Goal: Task Accomplishment & Management: Use online tool/utility

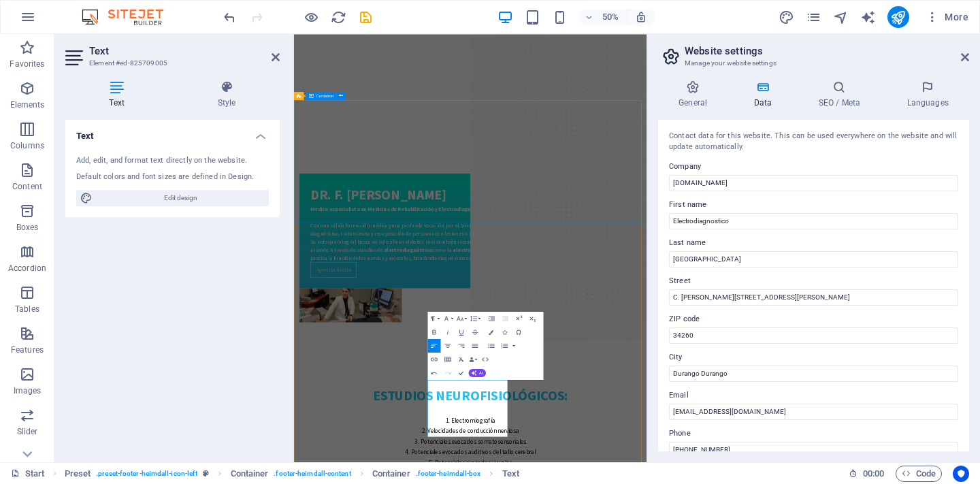
scroll to position [2286, 0]
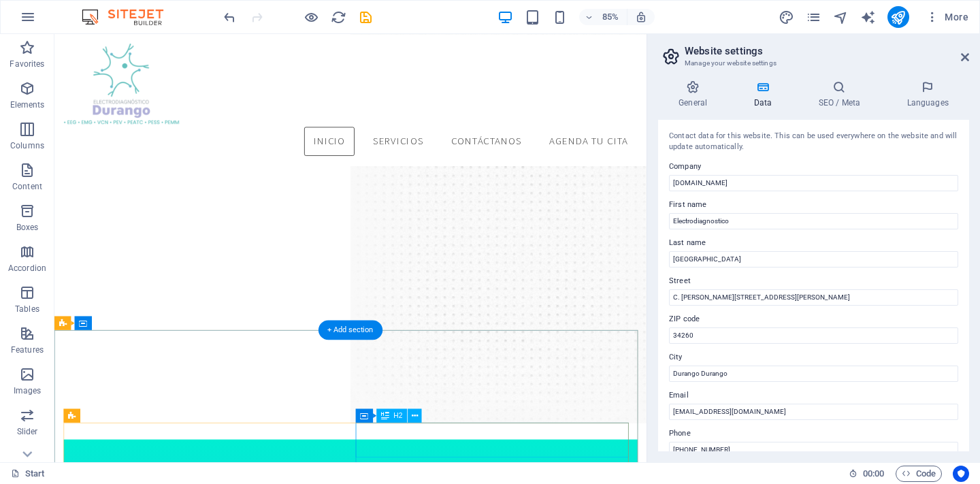
scroll to position [1647, 0]
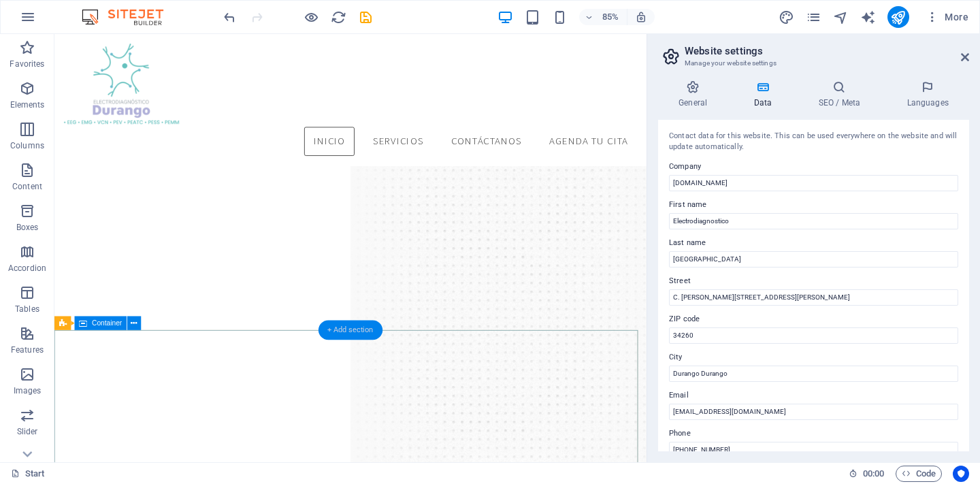
click at [342, 331] on div "+ Add section" at bounding box center [350, 330] width 64 height 20
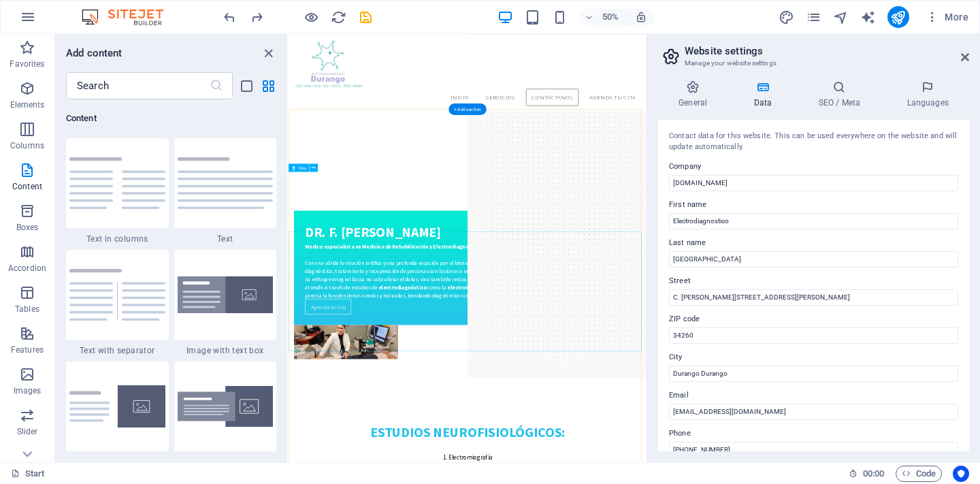
scroll to position [2051, 0]
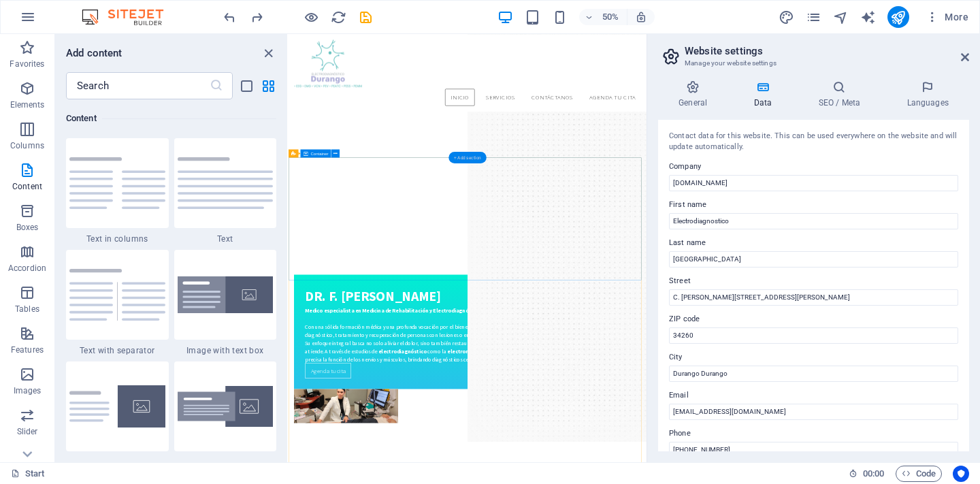
click at [478, 161] on div "+ Add section" at bounding box center [466, 157] width 37 height 12
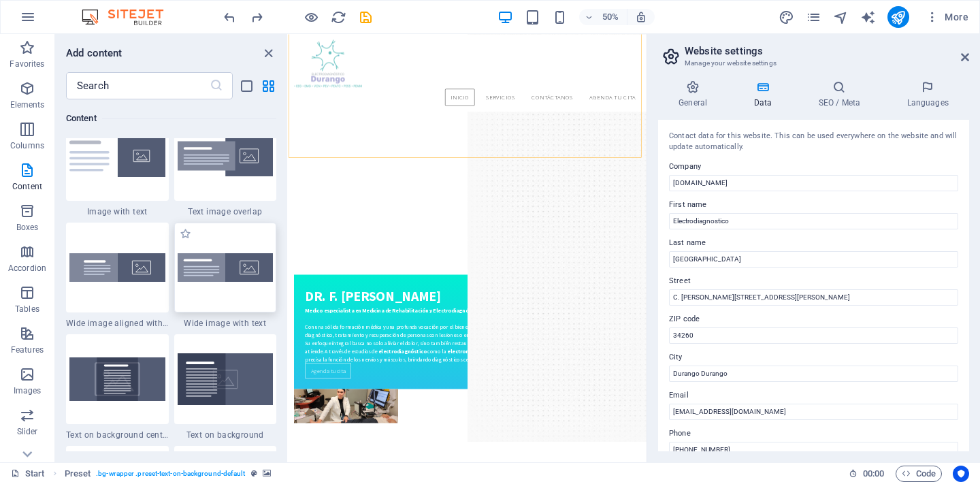
scroll to position [2888, 0]
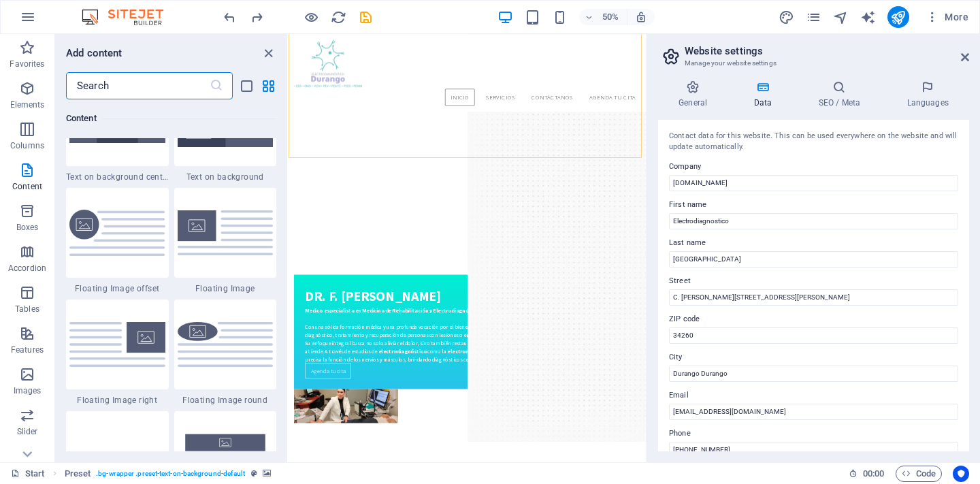
click at [144, 78] on input "text" at bounding box center [138, 85] width 144 height 27
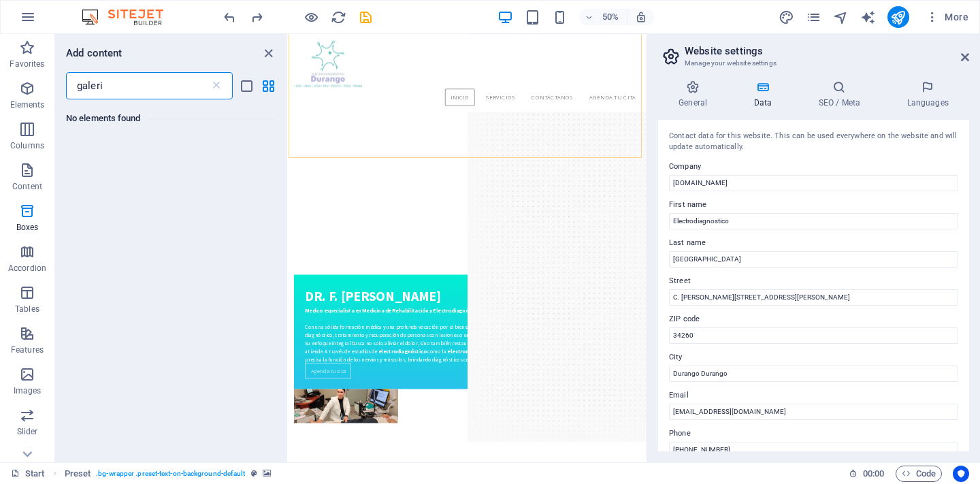
scroll to position [0, 0]
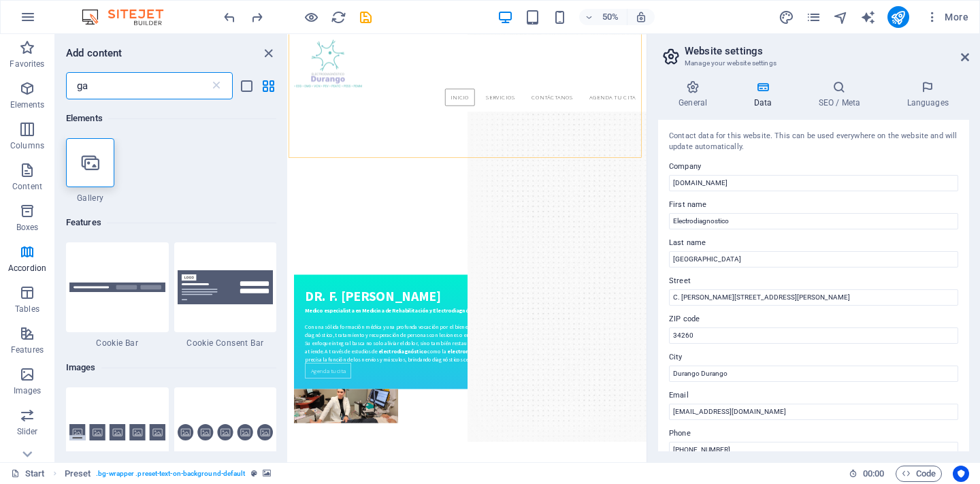
type input "g"
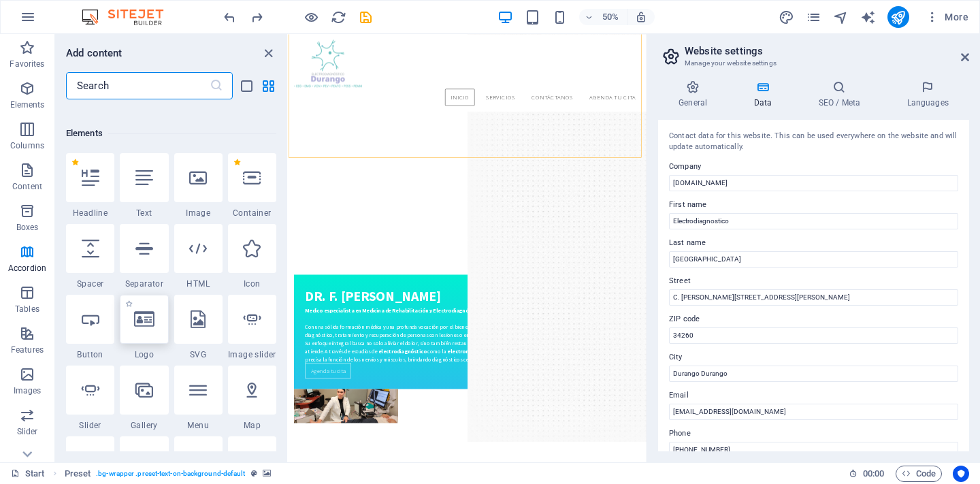
scroll to position [144, 0]
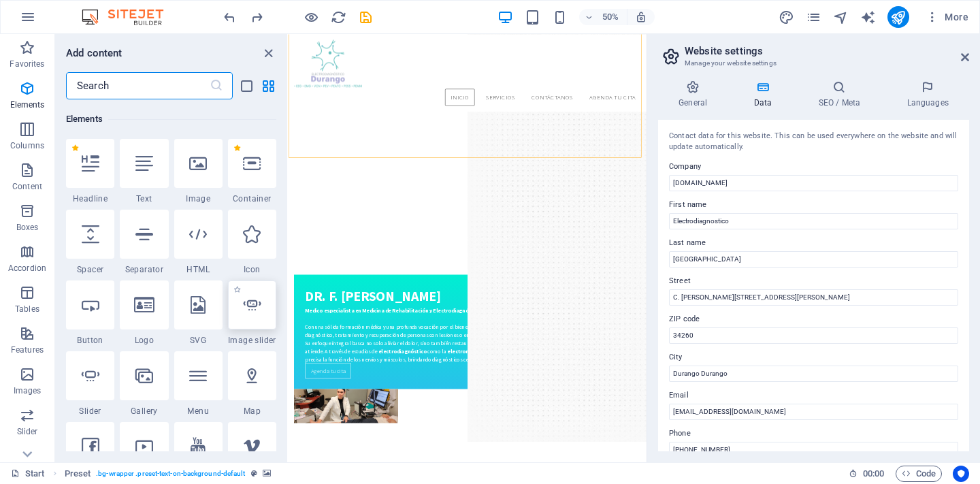
click at [267, 312] on div at bounding box center [252, 304] width 48 height 49
select select "ms"
select select "s"
select select "progressive"
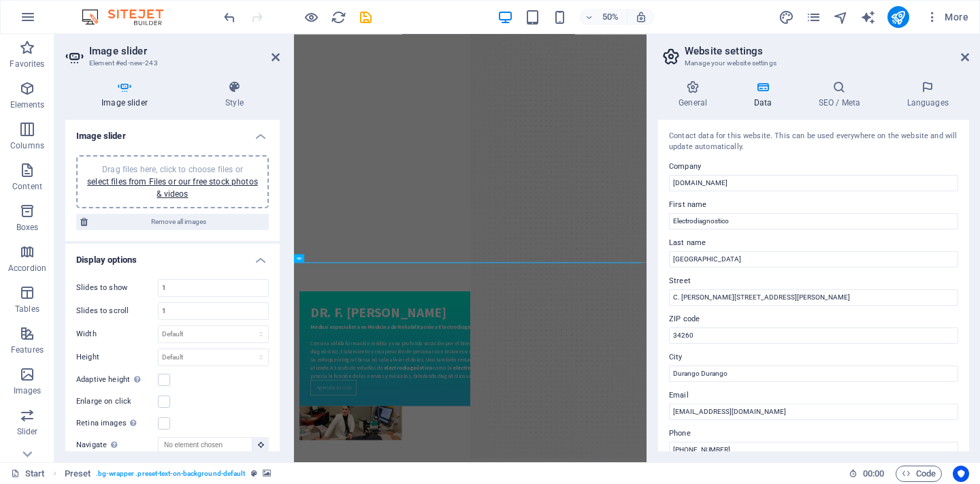
scroll to position [1961, 0]
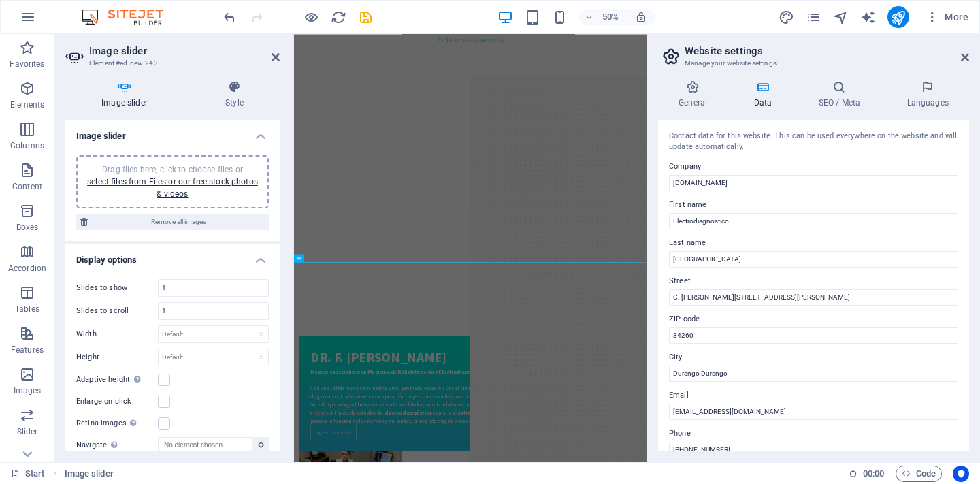
click at [196, 187] on div "Drag files here, click to choose files or select files from Files or our free s…" at bounding box center [172, 181] width 176 height 37
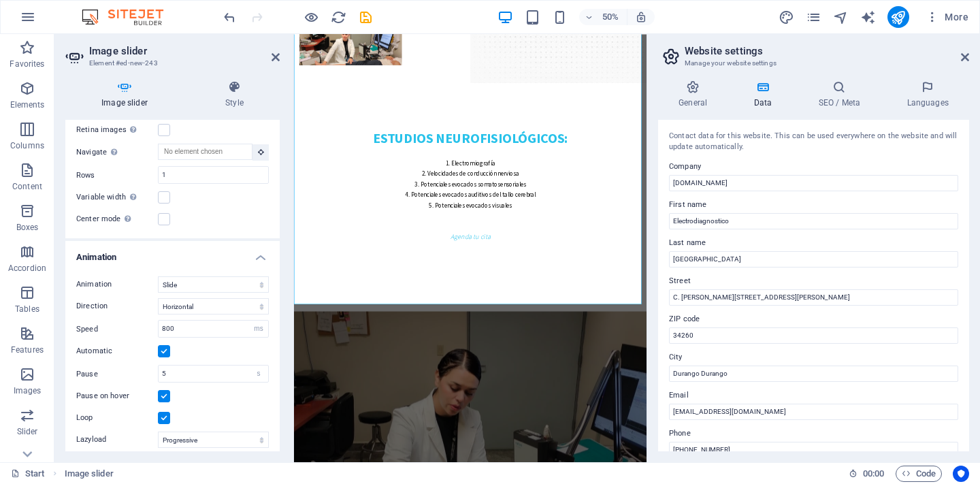
scroll to position [494, 0]
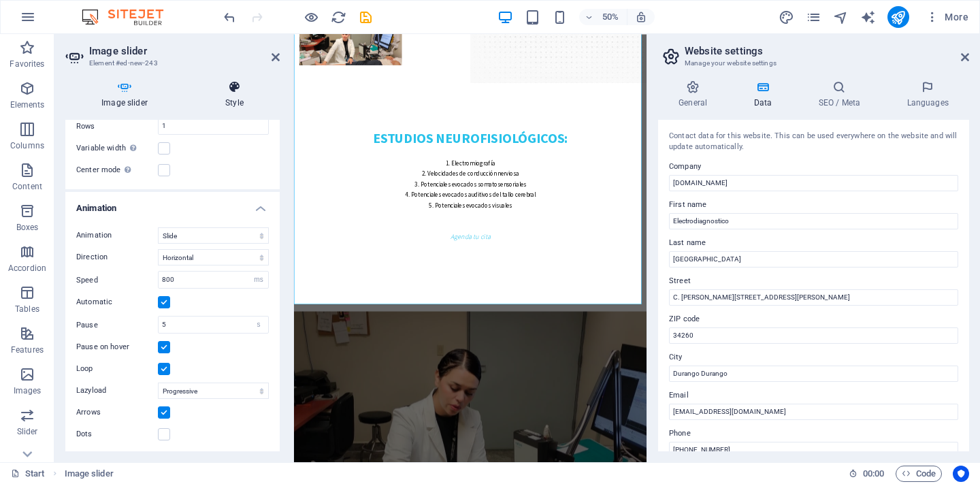
click at [224, 102] on h4 "Style" at bounding box center [234, 94] width 90 height 29
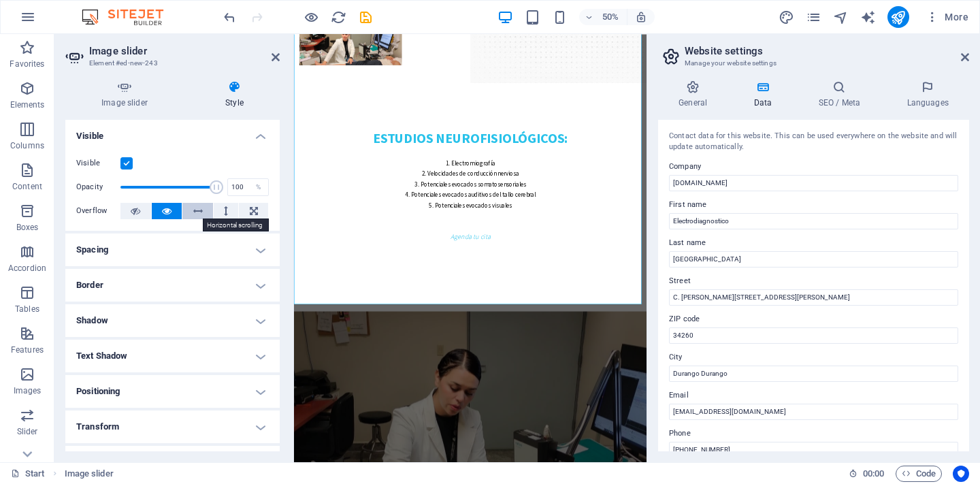
click at [195, 210] on icon at bounding box center [198, 211] width 10 height 16
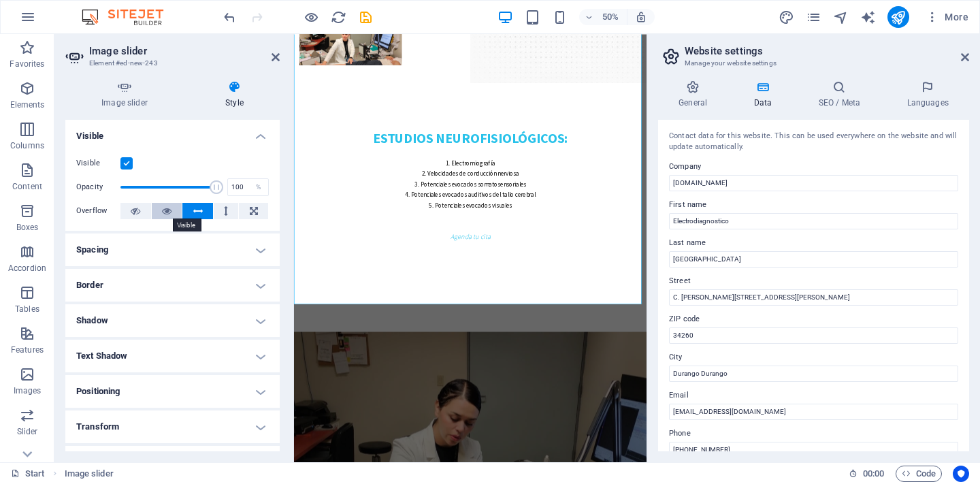
click at [180, 207] on button at bounding box center [167, 211] width 31 height 16
click at [171, 301] on ul "Layout How this element expands within the layout (Flexbox). Size Default auto …" at bounding box center [172, 334] width 214 height 429
click at [178, 291] on h4 "Border" at bounding box center [172, 285] width 214 height 33
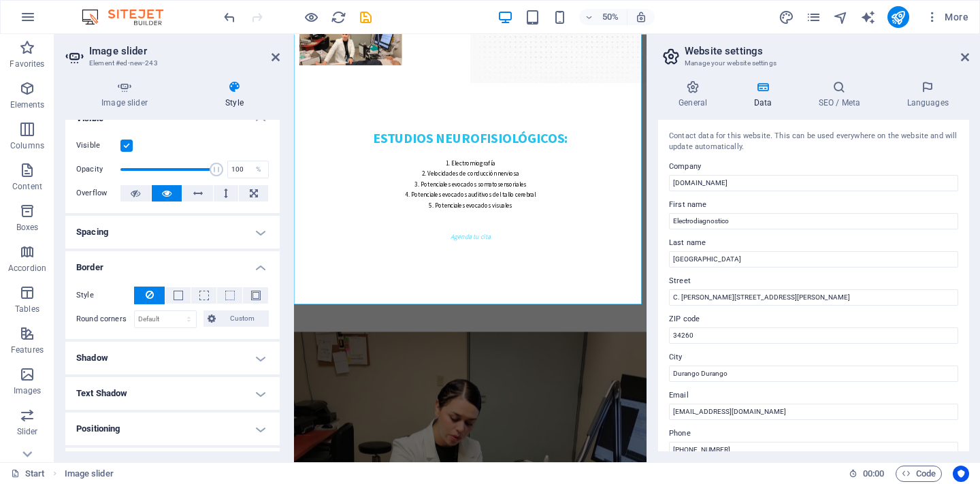
scroll to position [65, 0]
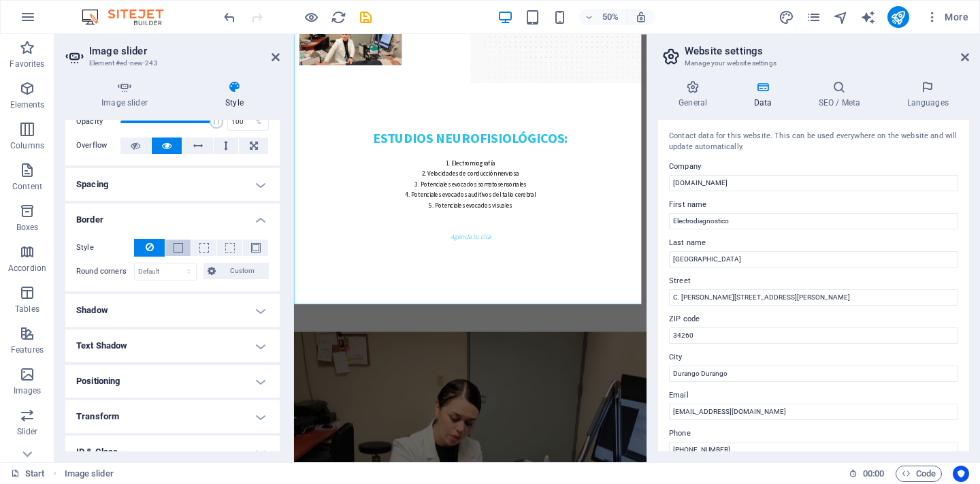
click at [169, 248] on button at bounding box center [177, 247] width 25 height 16
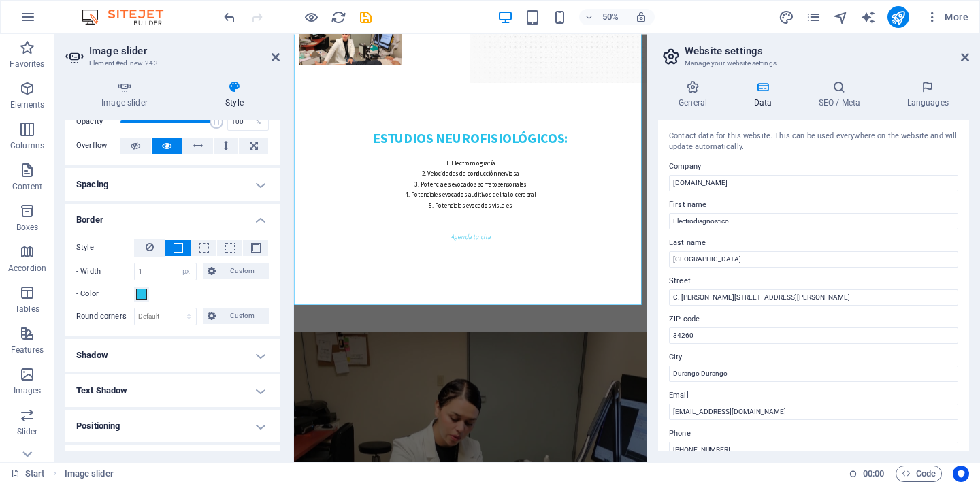
click at [205, 256] on div "Style - Width 1 auto px rem % vh vw Custom Custom 1 auto px rem % vh vw 1 auto …" at bounding box center [172, 270] width 193 height 63
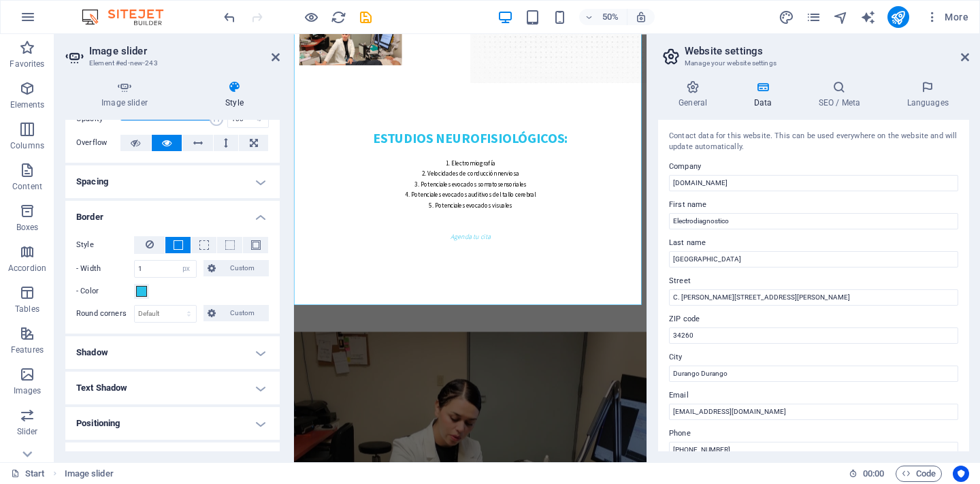
click at [137, 346] on h4 "Shadow" at bounding box center [172, 352] width 214 height 33
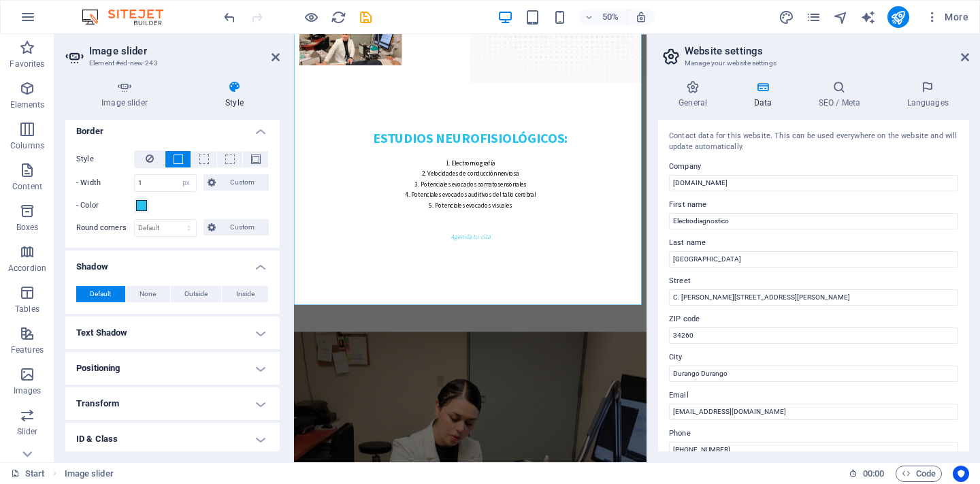
scroll to position [222, 0]
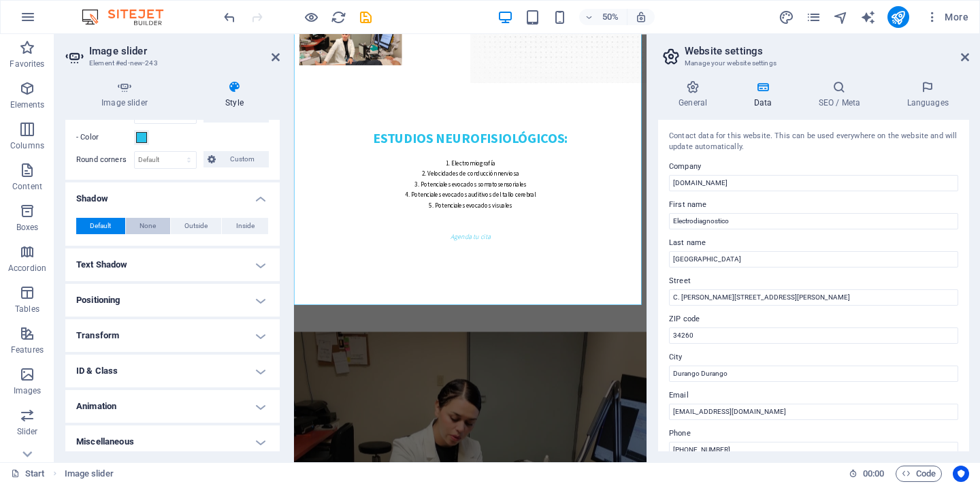
click at [151, 226] on span "None" at bounding box center [147, 226] width 16 height 16
click at [110, 226] on span "Default" at bounding box center [100, 226] width 21 height 16
click at [148, 263] on h4 "Text Shadow" at bounding box center [172, 264] width 214 height 33
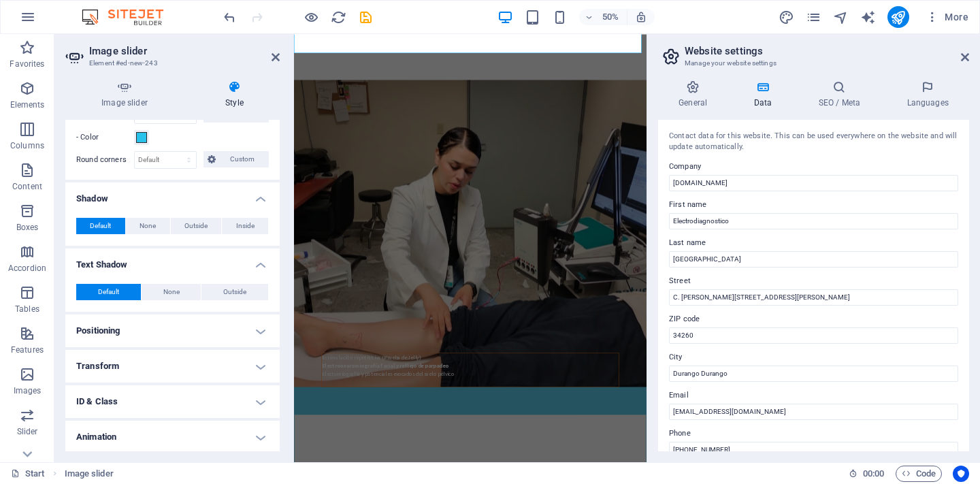
scroll to position [258, 0]
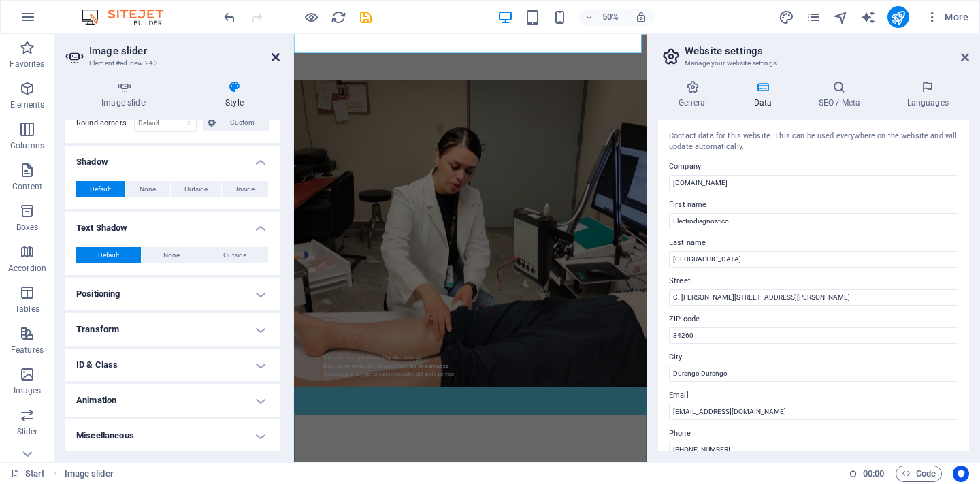
click at [274, 52] on link at bounding box center [275, 58] width 8 height 12
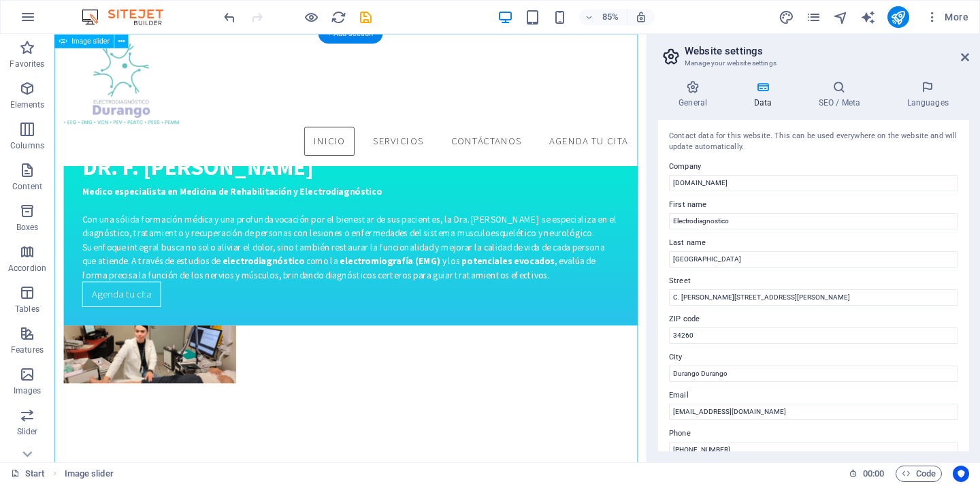
scroll to position [2000, 0]
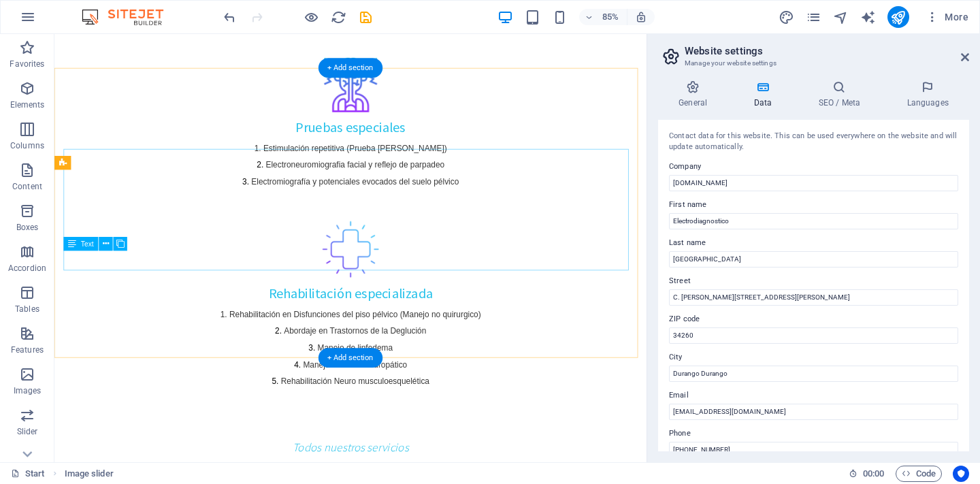
scroll to position [1463, 0]
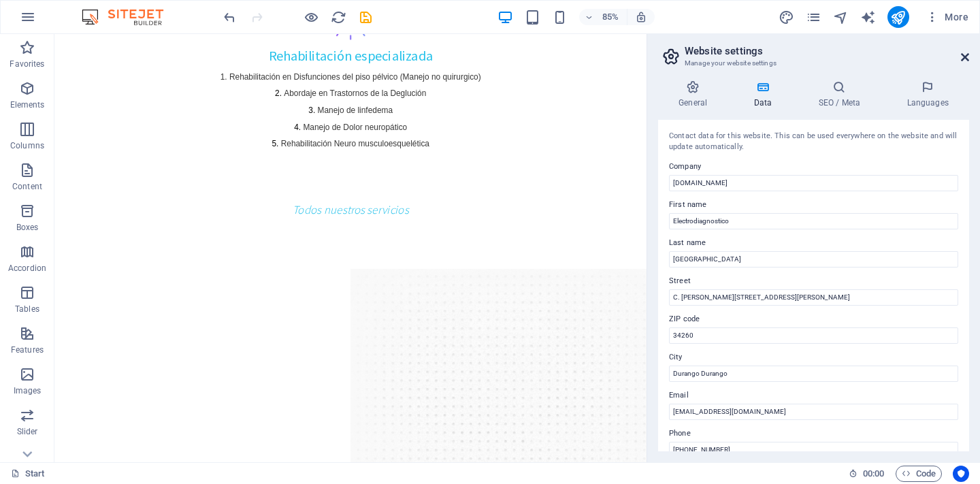
click at [965, 53] on icon at bounding box center [965, 57] width 8 height 11
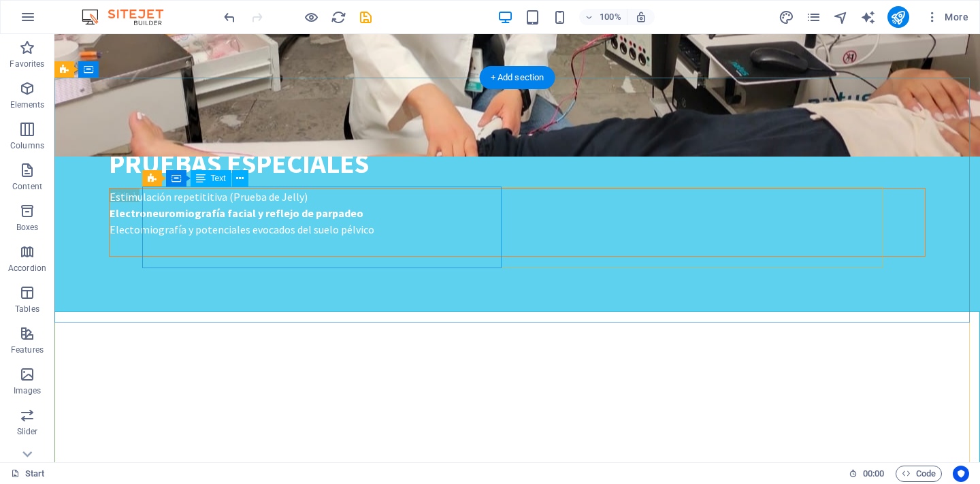
scroll to position [3184, 0]
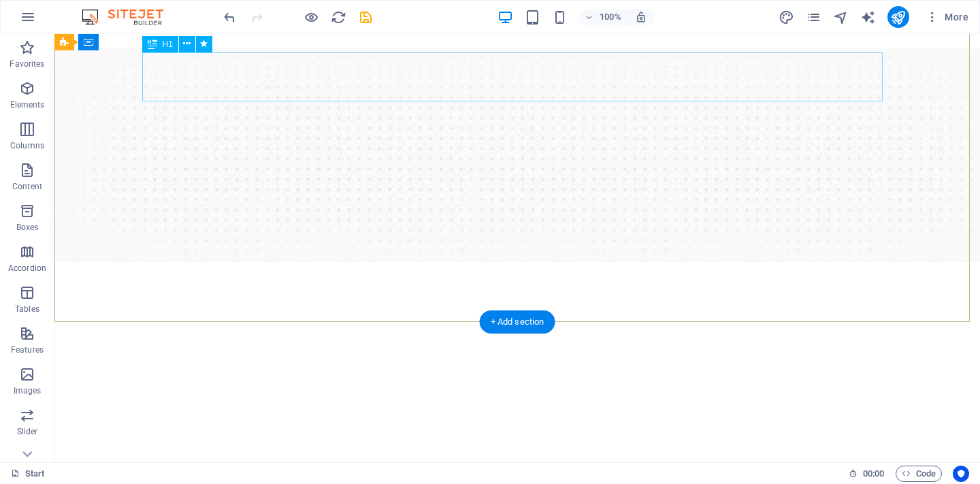
scroll to position [0, 0]
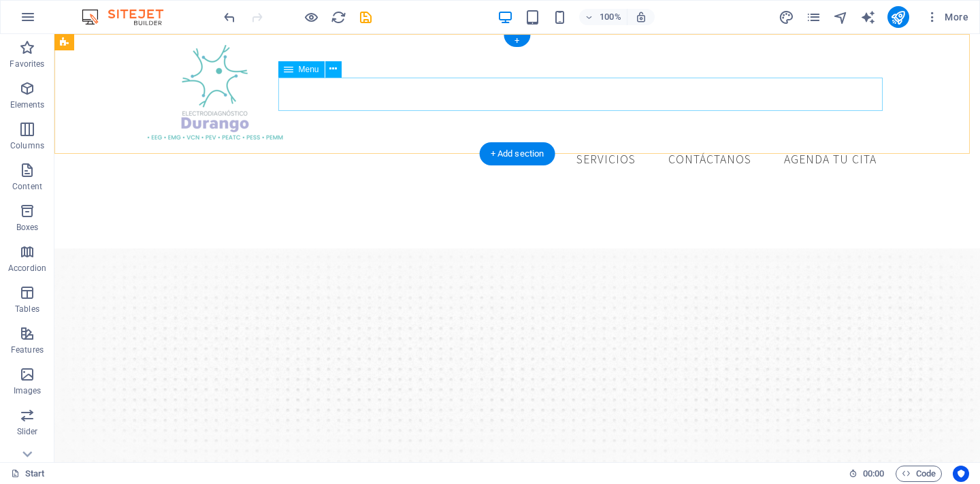
click at [600, 143] on nav "Inicio Servicios Contáctanos Agenda tu cita" at bounding box center [517, 160] width 740 height 34
click at [602, 143] on nav "Inicio Servicios Contáctanos Agenda tu cita" at bounding box center [517, 160] width 740 height 34
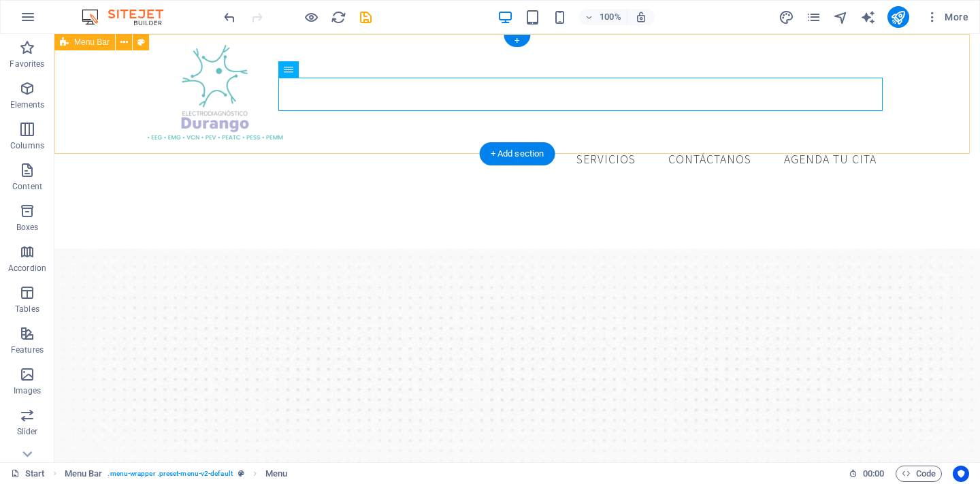
click at [741, 136] on div "Inicio Servicios Contáctanos Agenda tu cita" at bounding box center [516, 111] width 925 height 154
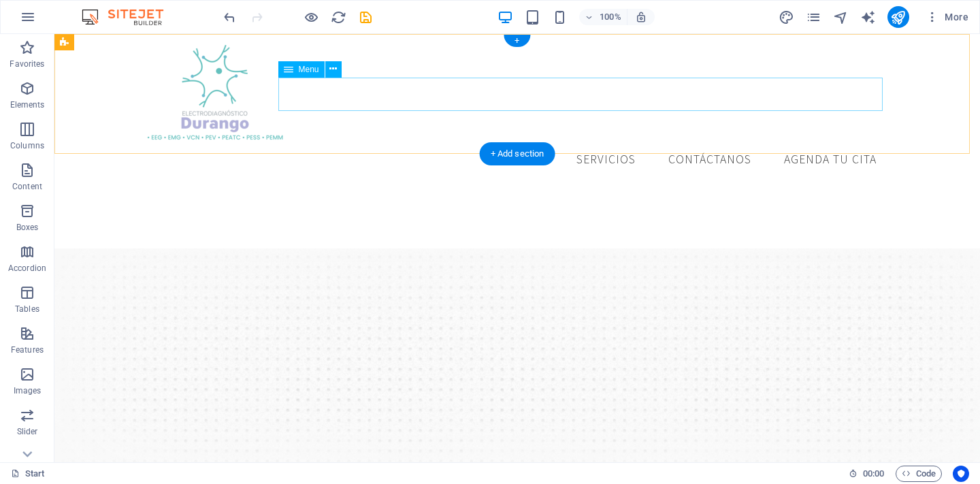
click at [720, 143] on nav "Inicio Servicios Contáctanos Agenda tu cita" at bounding box center [517, 160] width 740 height 34
click at [723, 143] on nav "Inicio Servicios Contáctanos Agenda tu cita" at bounding box center [517, 160] width 740 height 34
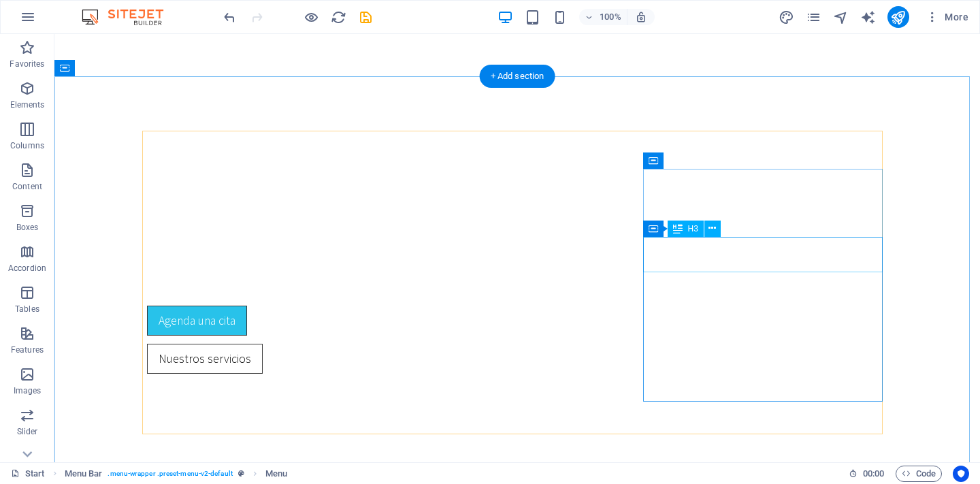
scroll to position [924, 0]
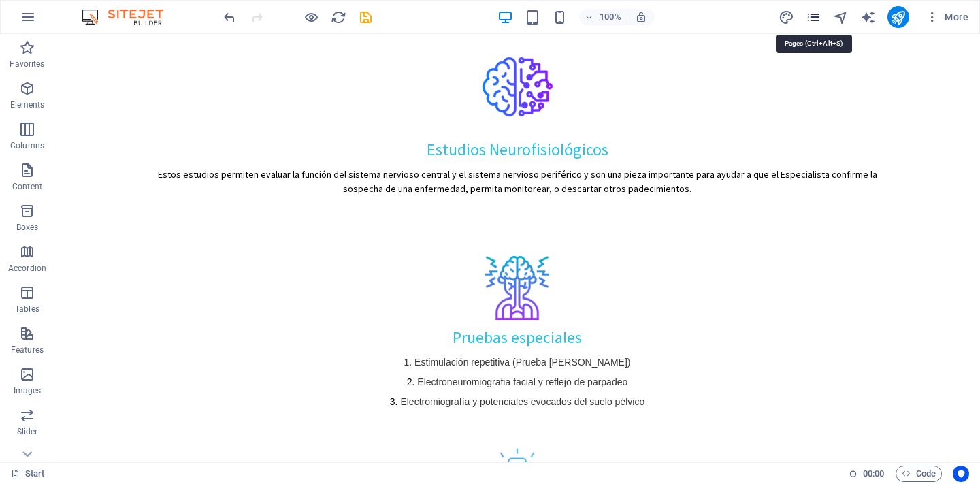
click at [807, 22] on icon "pages" at bounding box center [813, 18] width 16 height 16
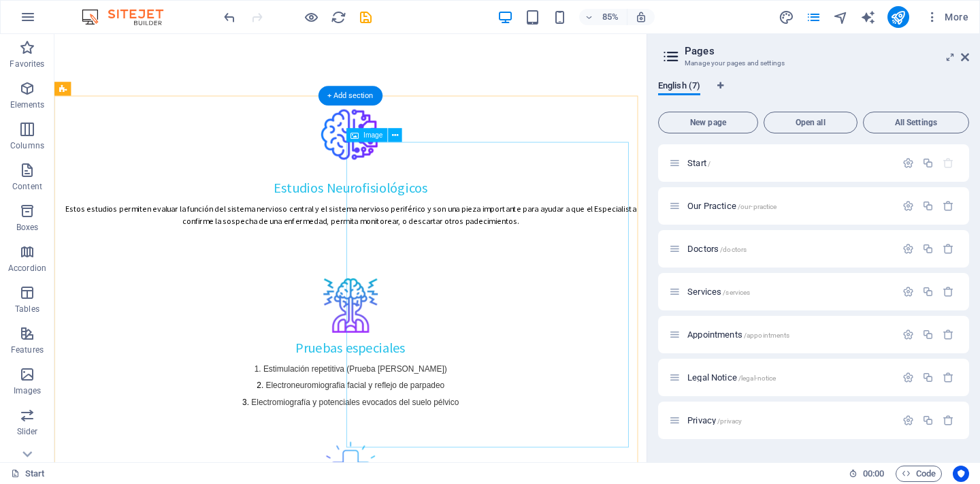
scroll to position [0, 0]
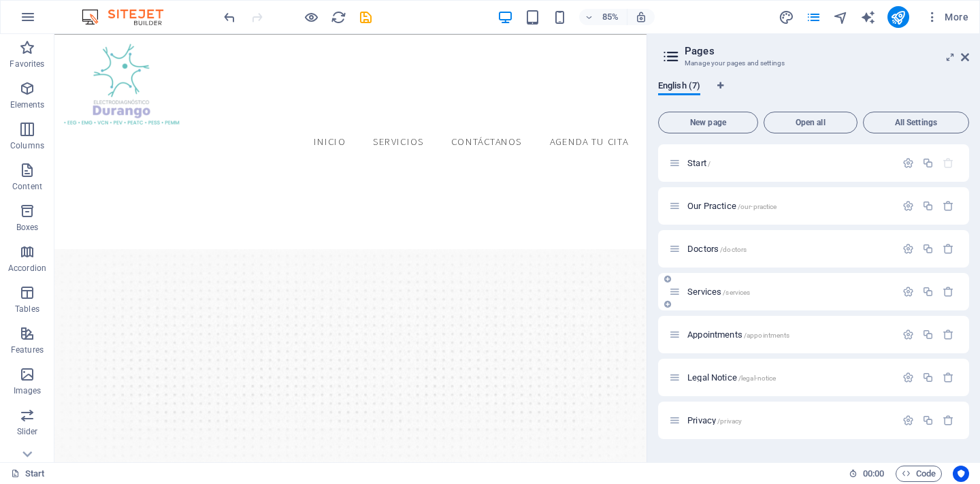
click at [687, 291] on span "Services /services" at bounding box center [718, 291] width 63 height 10
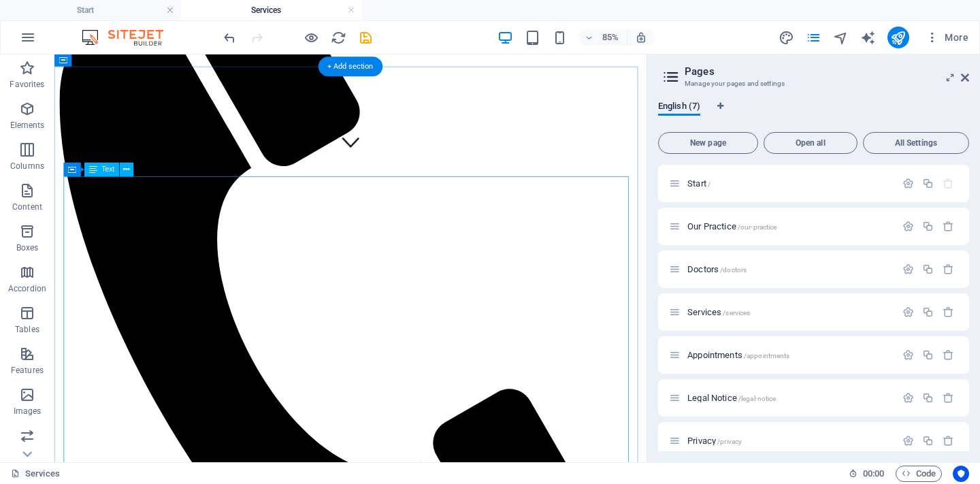
scroll to position [446, 0]
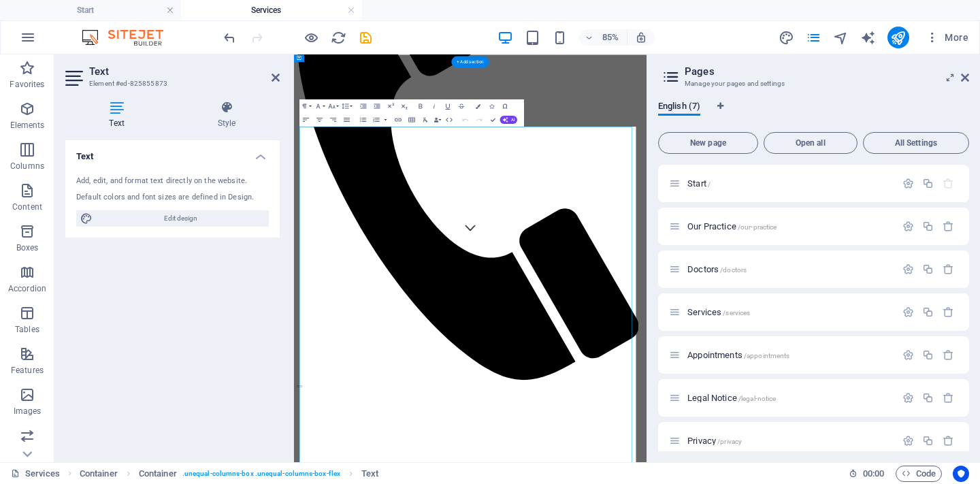
click at [150, 273] on div "Text Element #ed-825855873 Text Style Text Add, edit, and format text directly …" at bounding box center [350, 257] width 592 height 407
drag, startPoint x: 271, startPoint y: 78, endPoint x: 259, endPoint y: 53, distance: 28.0
click at [271, 78] on icon at bounding box center [275, 77] width 8 height 11
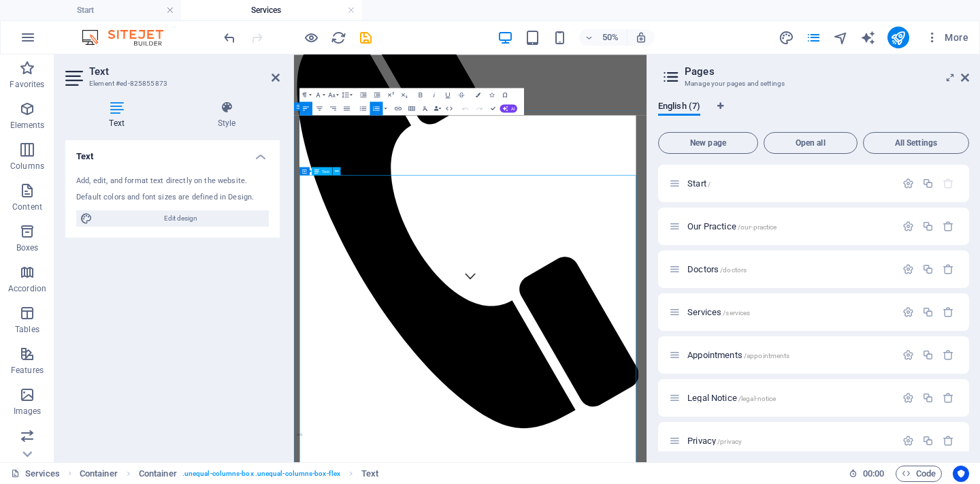
scroll to position [252, 0]
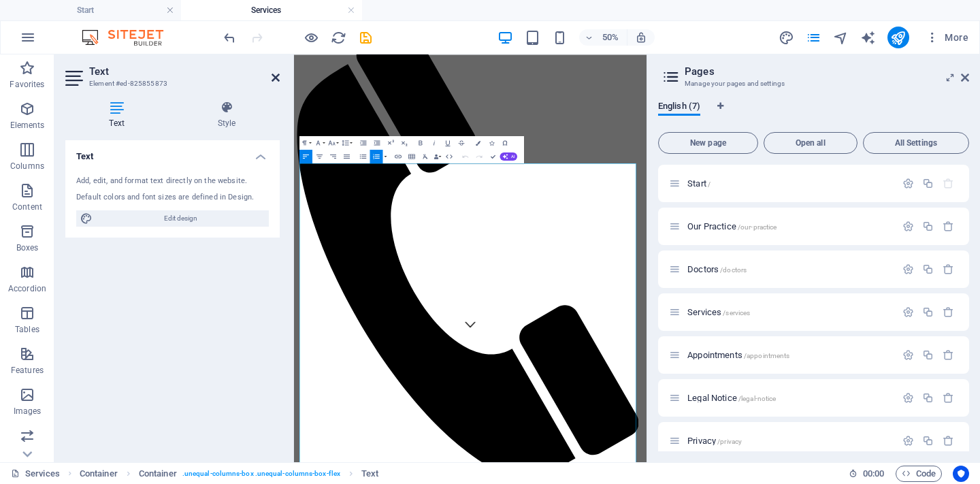
drag, startPoint x: 278, startPoint y: 78, endPoint x: 307, endPoint y: 65, distance: 31.7
click at [278, 78] on icon at bounding box center [275, 77] width 8 height 11
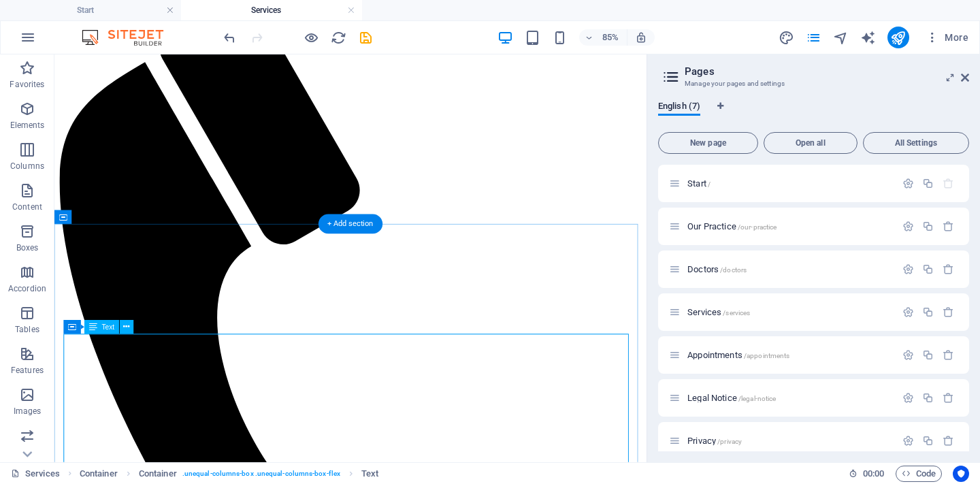
scroll to position [300, 0]
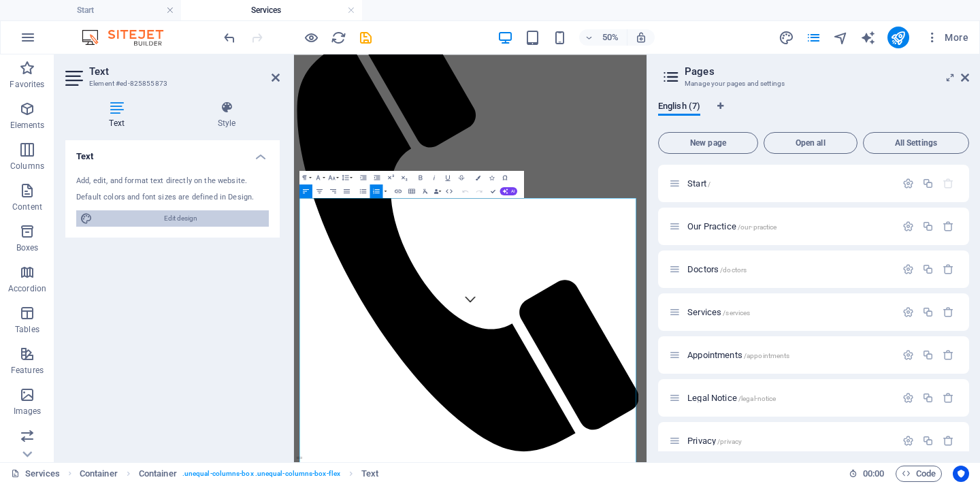
click at [187, 215] on span "Edit design" at bounding box center [181, 218] width 168 height 16
select select "rem"
select select "300"
select select "px"
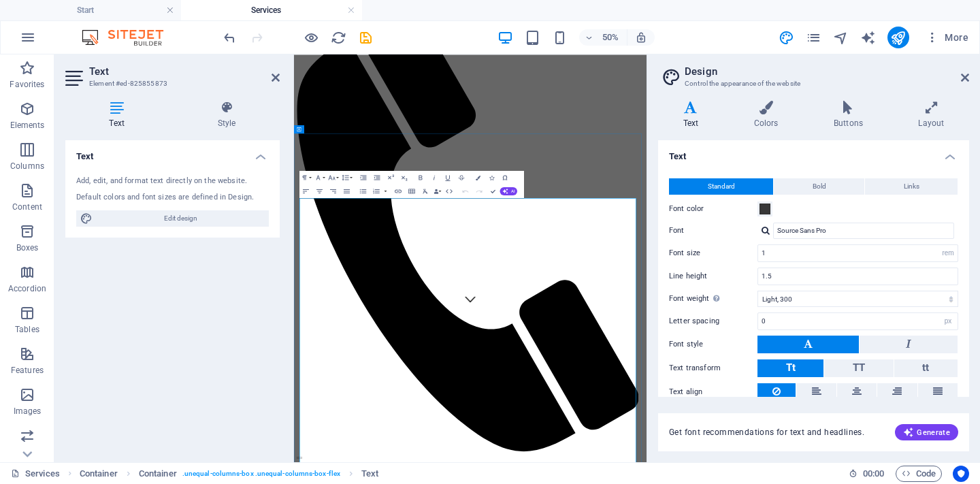
click at [27, 37] on icon "button" at bounding box center [28, 37] width 16 height 16
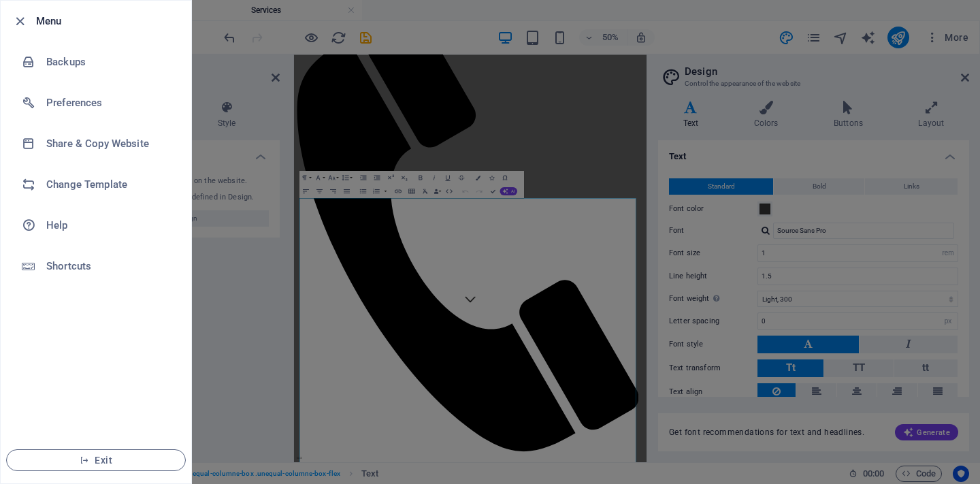
click at [390, 293] on div at bounding box center [490, 242] width 980 height 484
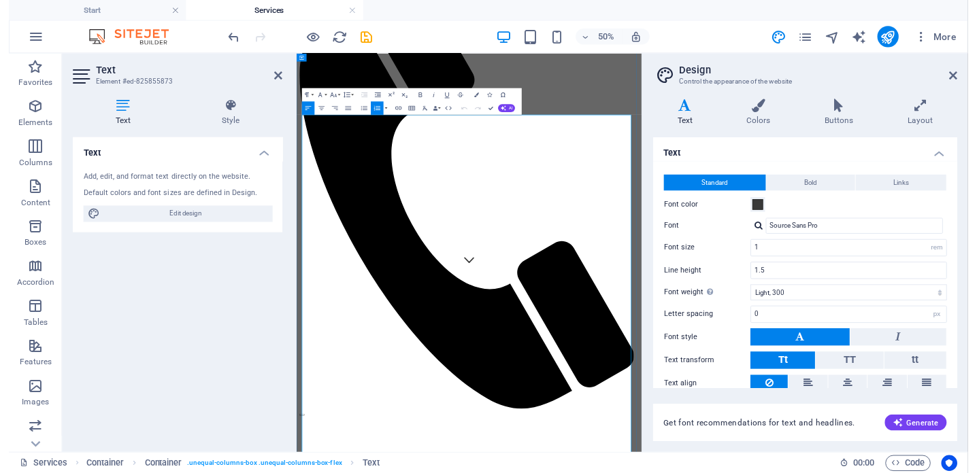
scroll to position [344, 0]
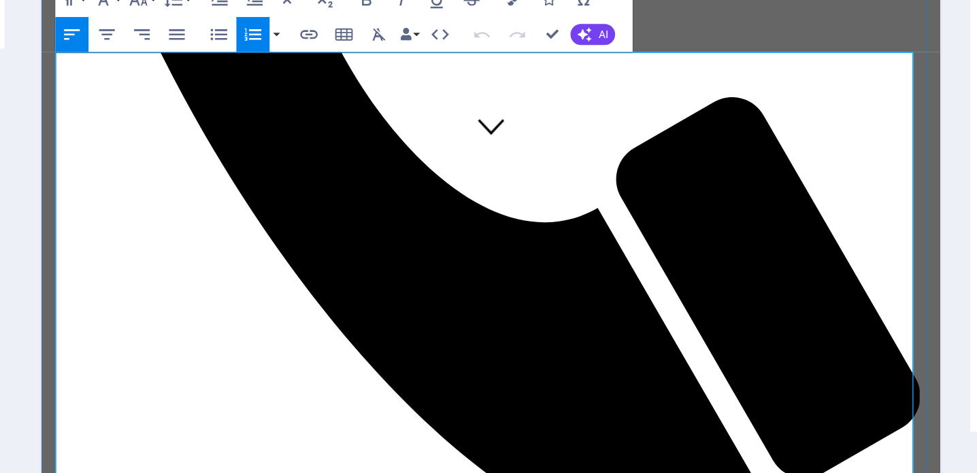
drag, startPoint x: 256, startPoint y: 231, endPoint x: 57, endPoint y: 192, distance: 202.4
drag, startPoint x: 183, startPoint y: 176, endPoint x: 326, endPoint y: 230, distance: 152.9
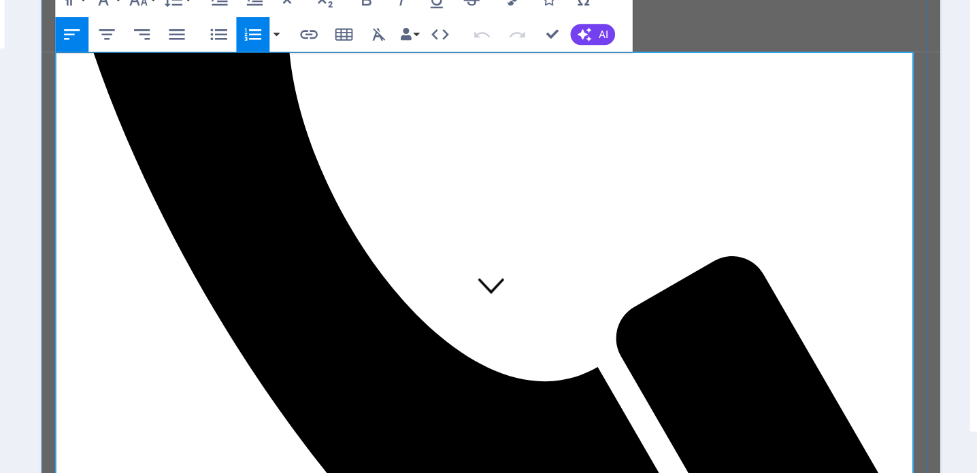
drag, startPoint x: 171, startPoint y: 179, endPoint x: 318, endPoint y: 229, distance: 155.3
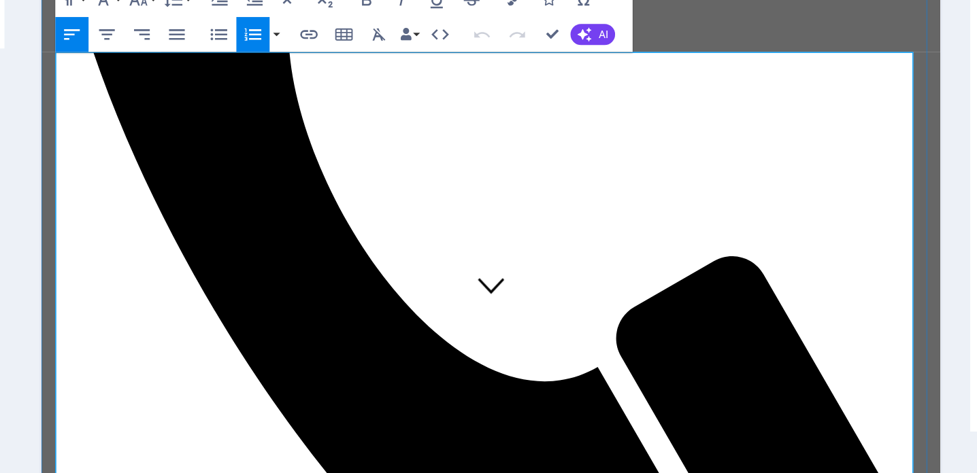
drag, startPoint x: 171, startPoint y: 176, endPoint x: 56, endPoint y: -290, distance: 479.9
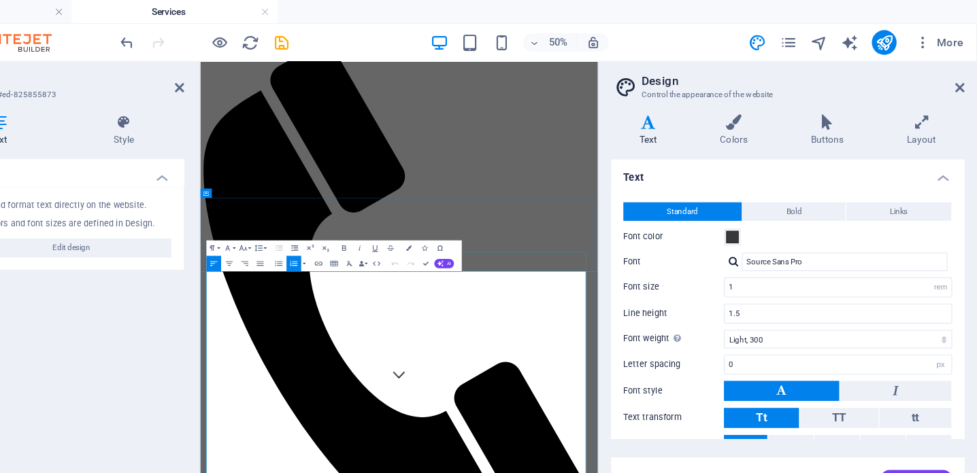
click at [395, 233] on icon "button" at bounding box center [398, 232] width 7 height 3
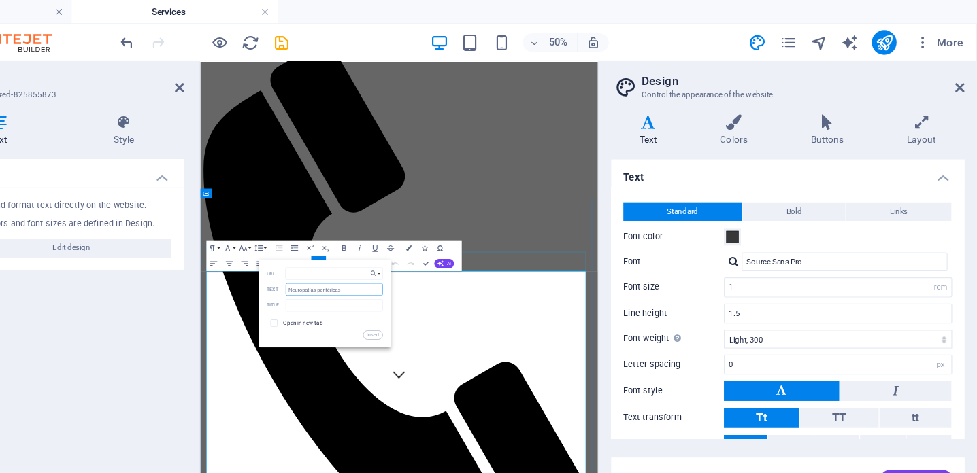
click at [369, 254] on input "Neuropatías periféricas" at bounding box center [411, 255] width 85 height 11
click at [369, 246] on input "URL" at bounding box center [412, 240] width 86 height 11
click at [369, 250] on input "Neuropatías periféricas" at bounding box center [411, 255] width 85 height 11
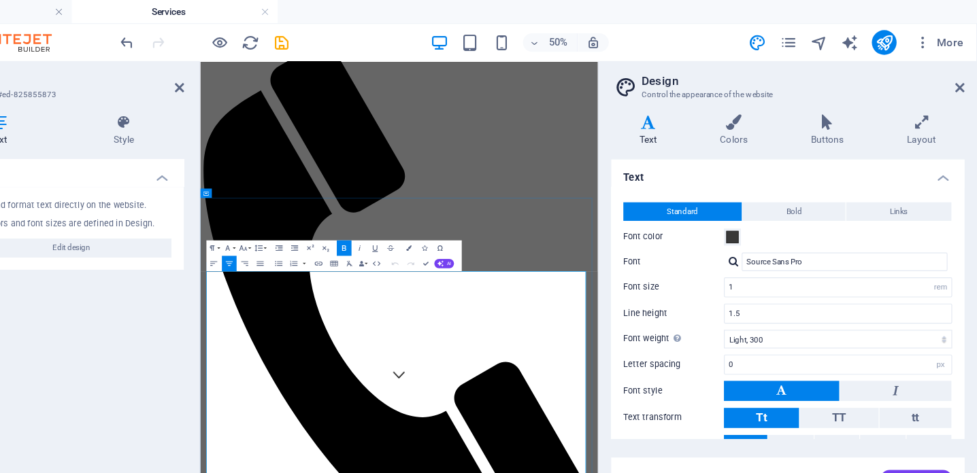
click at [805, 104] on icon at bounding box center [844, 108] width 79 height 14
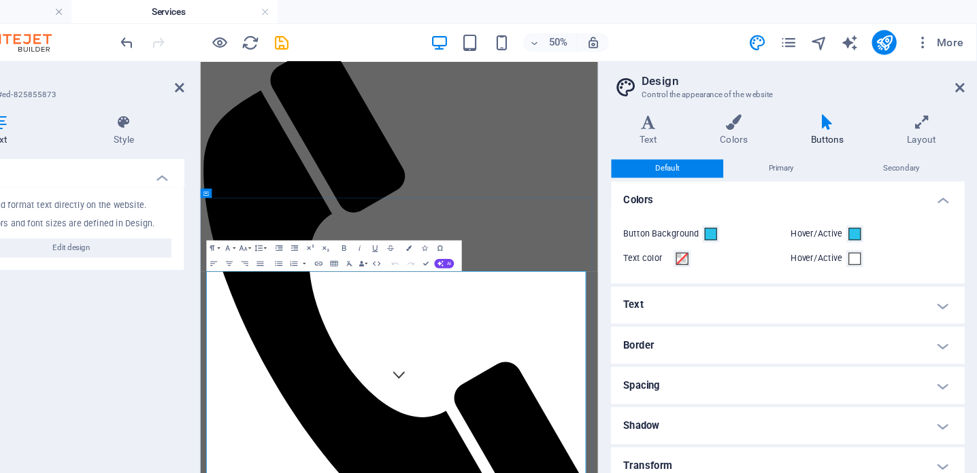
click at [805, 113] on icon at bounding box center [844, 108] width 79 height 14
click at [726, 124] on h4 "Colors" at bounding box center [766, 115] width 80 height 29
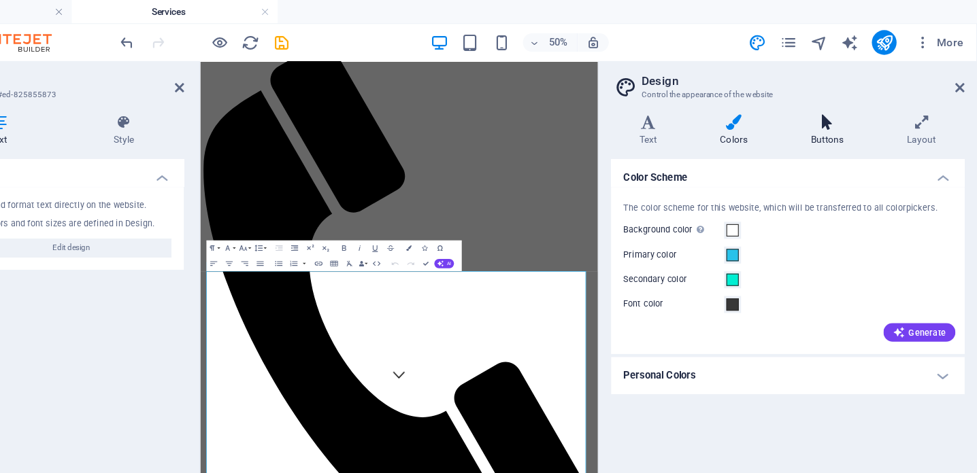
click at [805, 116] on h4 "Buttons" at bounding box center [847, 115] width 84 height 29
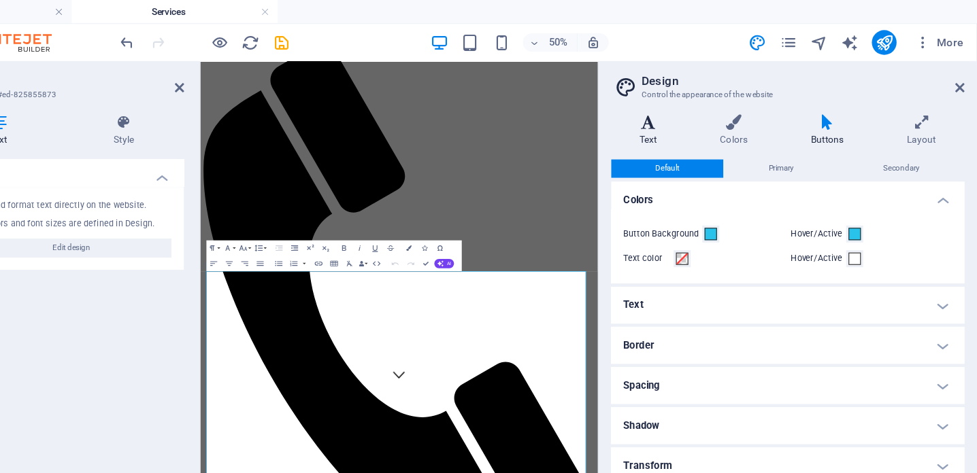
click at [655, 118] on h4 "Text" at bounding box center [690, 115] width 71 height 29
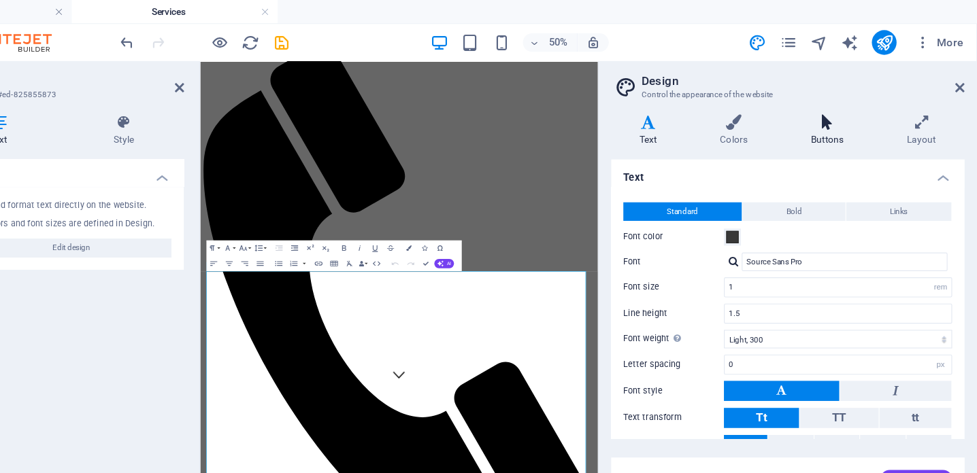
click at [805, 117] on h4 "Buttons" at bounding box center [847, 115] width 84 height 29
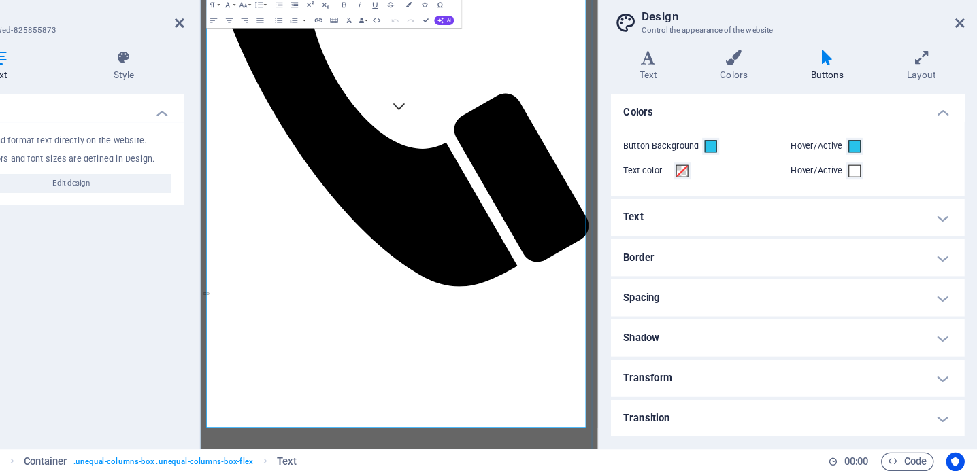
scroll to position [358, 0]
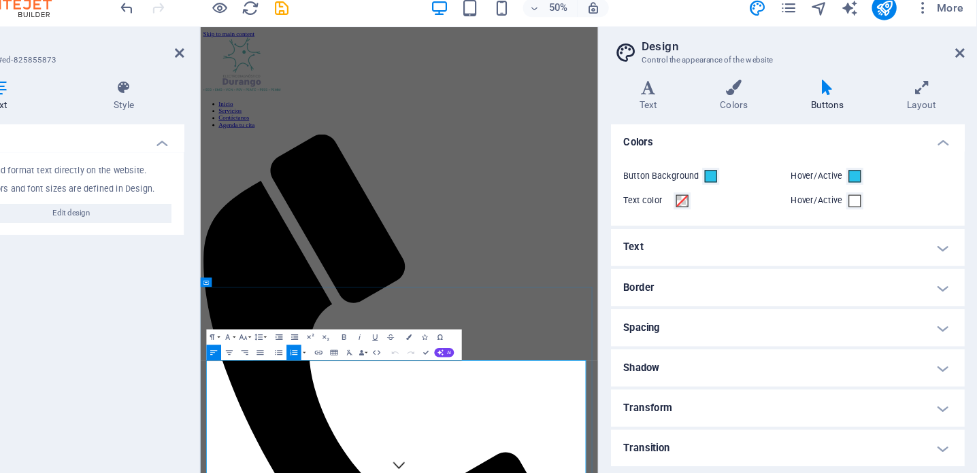
scroll to position [122, 0]
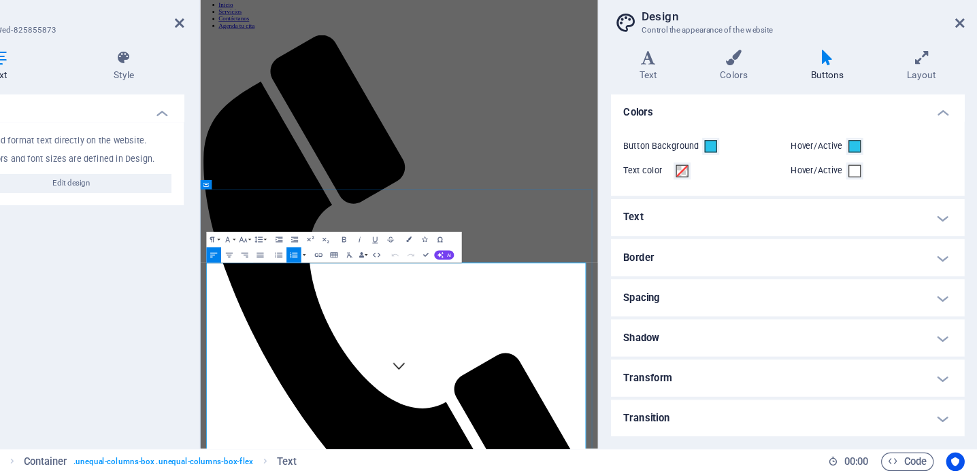
click at [655, 232] on h4 "Text" at bounding box center [810, 248] width 311 height 33
